Goal: Information Seeking & Learning: Learn about a topic

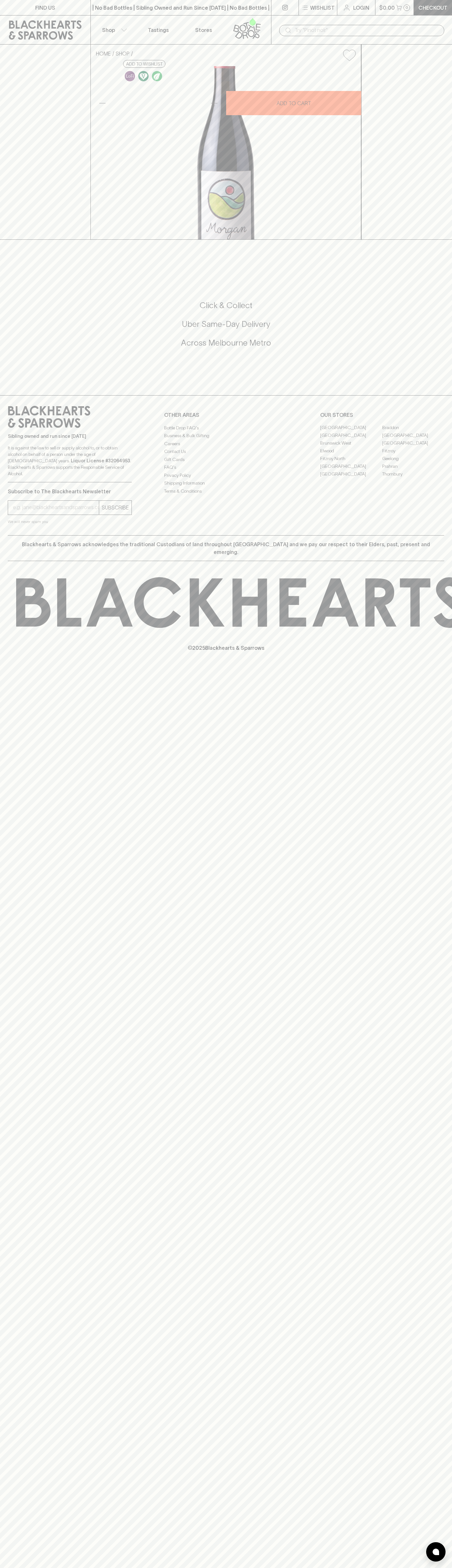
click at [102, 27] on p "Shop" at bounding box center [108, 30] width 13 height 8
click at [445, 736] on div at bounding box center [226, 784] width 452 height 1568
click at [144, 1567] on html "FIND US | No Bad Bottles | Sibling Owned and Run Since [DATE] | No Bad Bottles …" at bounding box center [226, 784] width 452 height 1568
click at [2, 1315] on div at bounding box center [226, 784] width 452 height 1568
